Goal: Task Accomplishment & Management: Complete application form

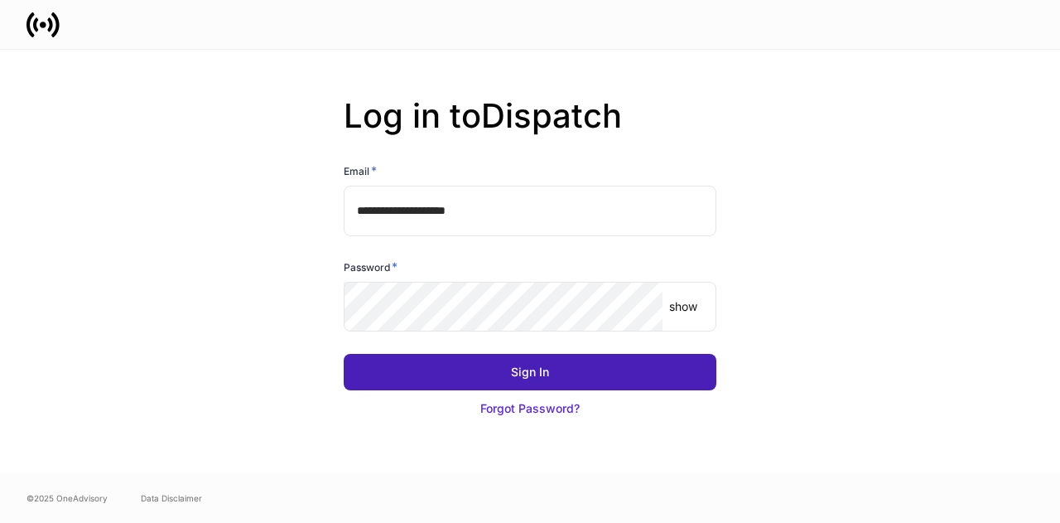
click at [518, 369] on div "Sign In" at bounding box center [530, 372] width 38 height 17
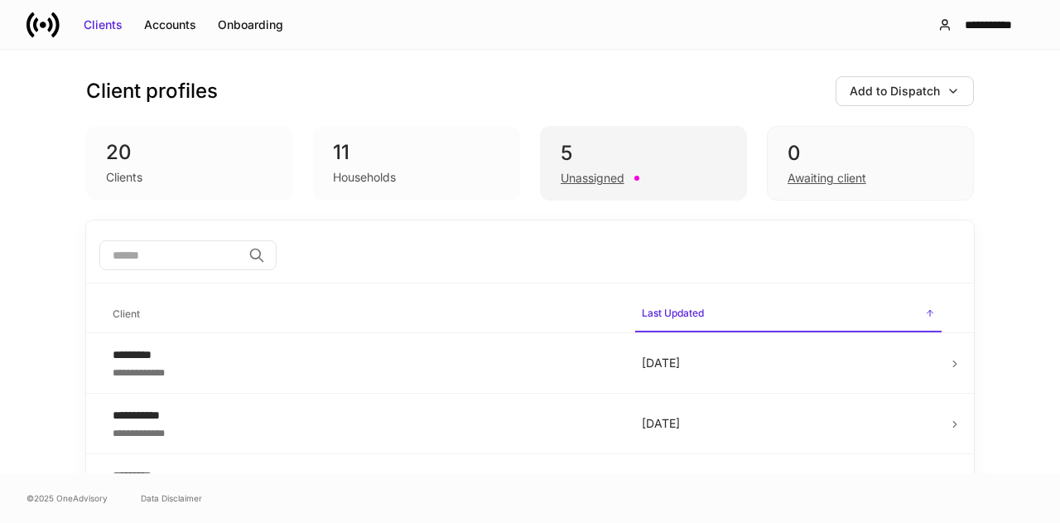
click at [585, 178] on div "Unassigned" at bounding box center [593, 178] width 64 height 17
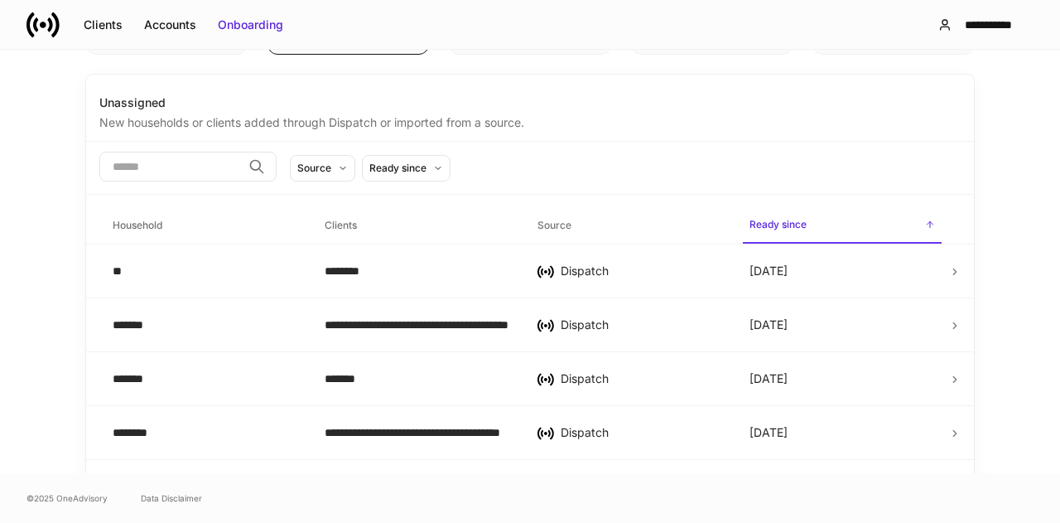
scroll to position [194, 0]
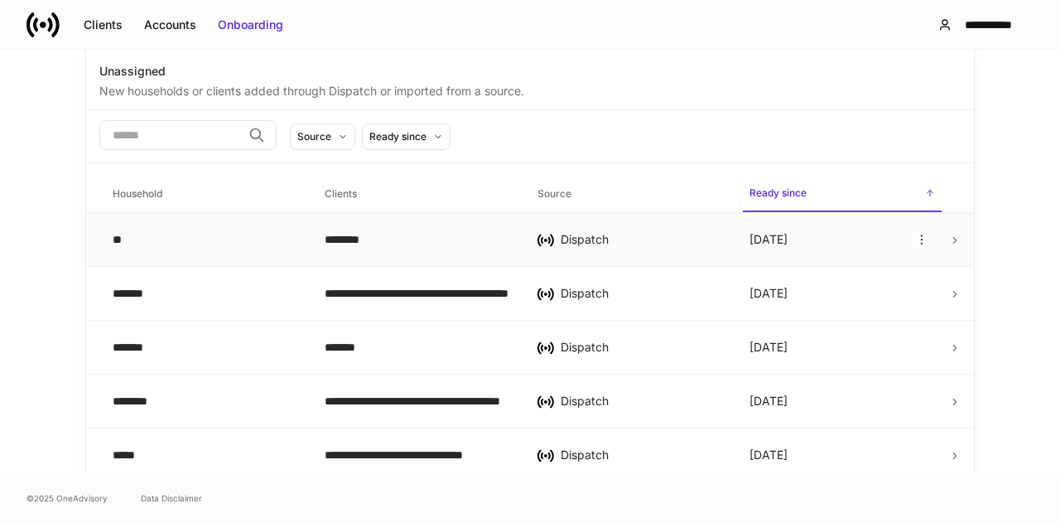
click at [949, 238] on icon at bounding box center [955, 240] width 12 height 12
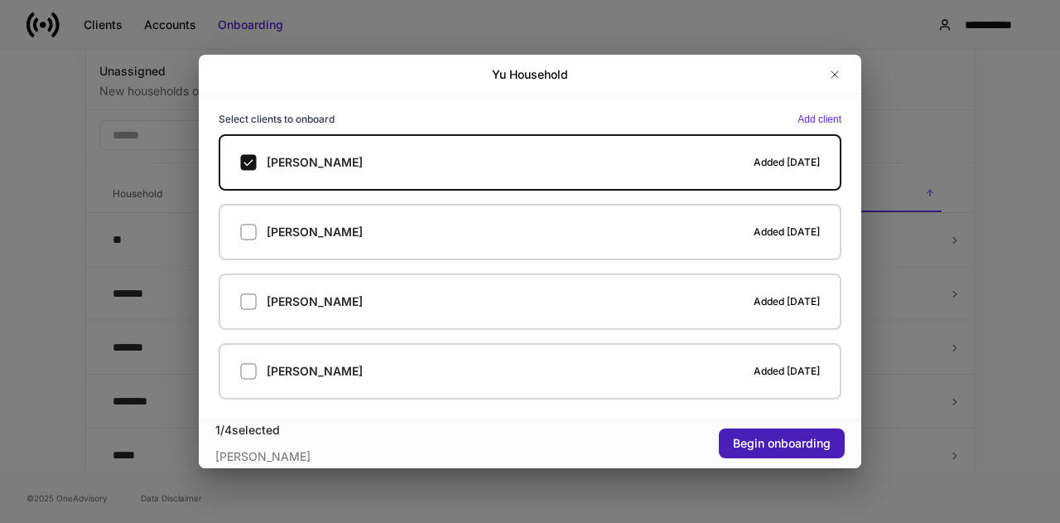
click at [754, 438] on div "Begin onboarding" at bounding box center [782, 443] width 98 height 17
